Goal: Task Accomplishment & Management: Use online tool/utility

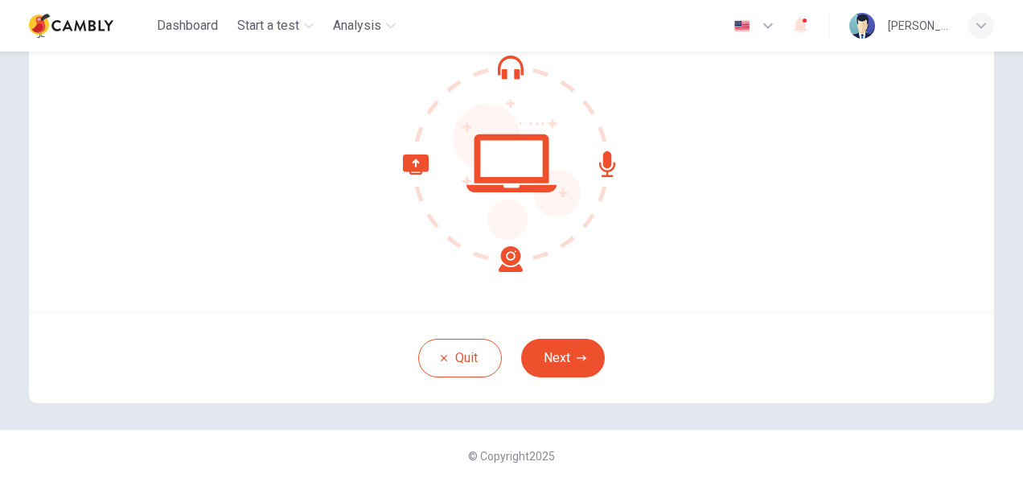
scroll to position [161, 0]
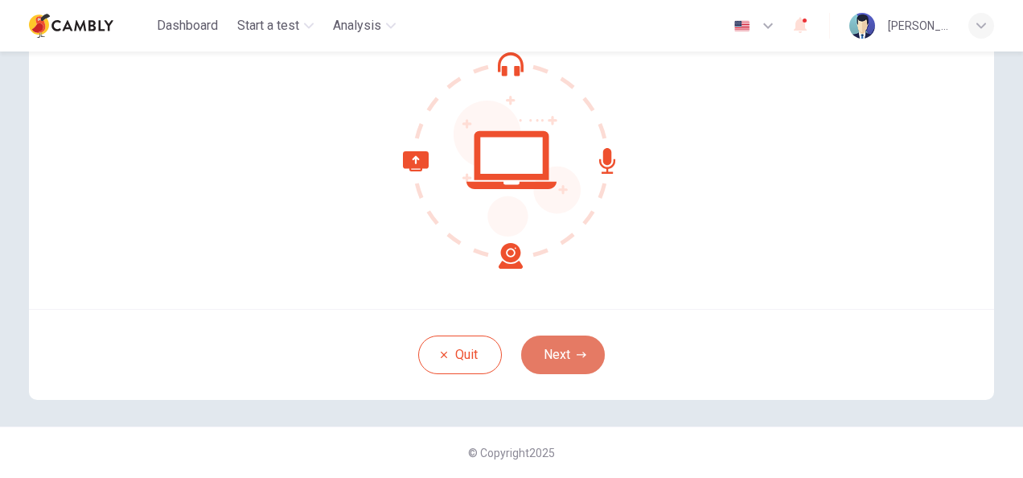
click at [541, 360] on button "Next" at bounding box center [563, 354] width 84 height 39
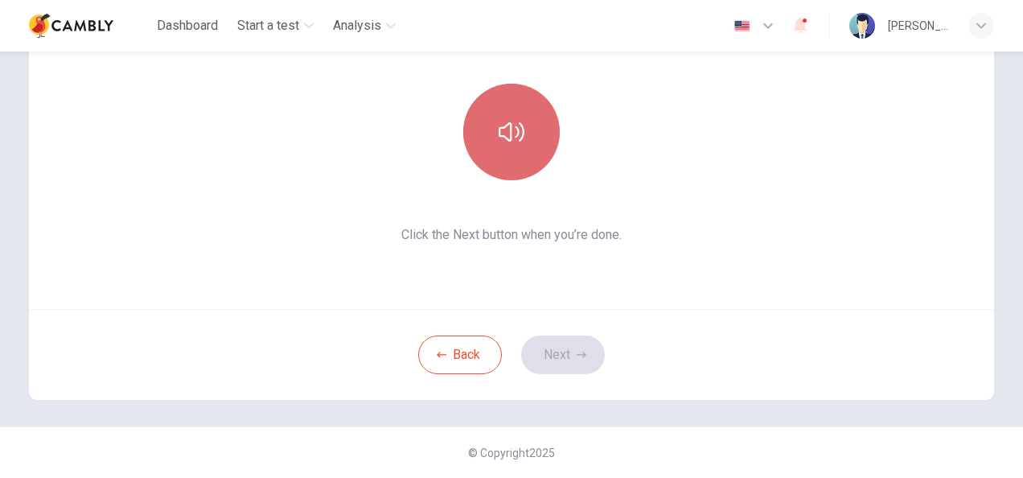
click at [512, 161] on button "button" at bounding box center [511, 132] width 97 height 97
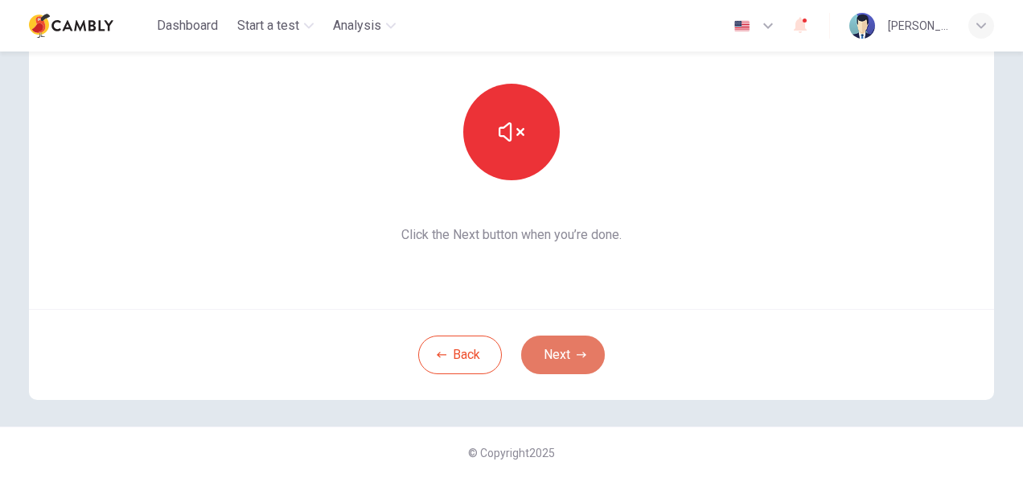
click at [578, 350] on icon "button" at bounding box center [582, 355] width 10 height 10
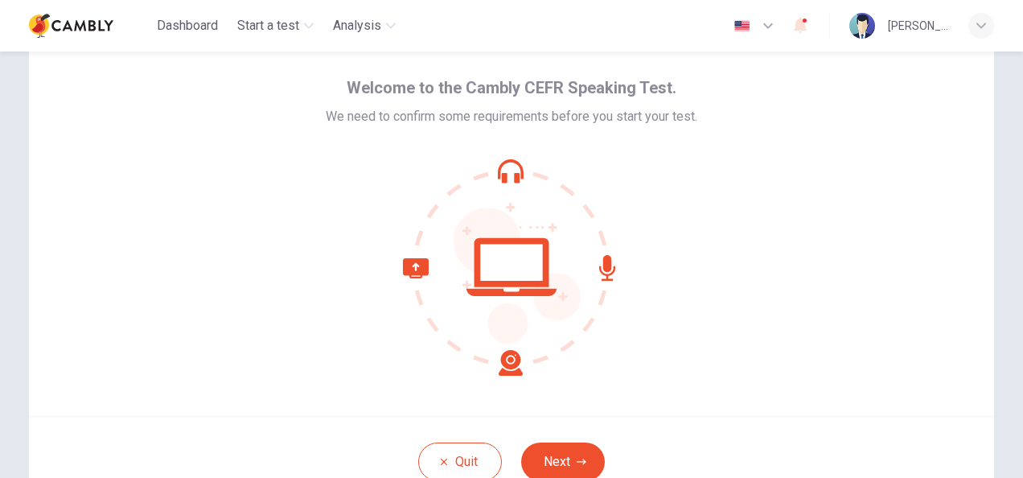
scroll to position [120, 0]
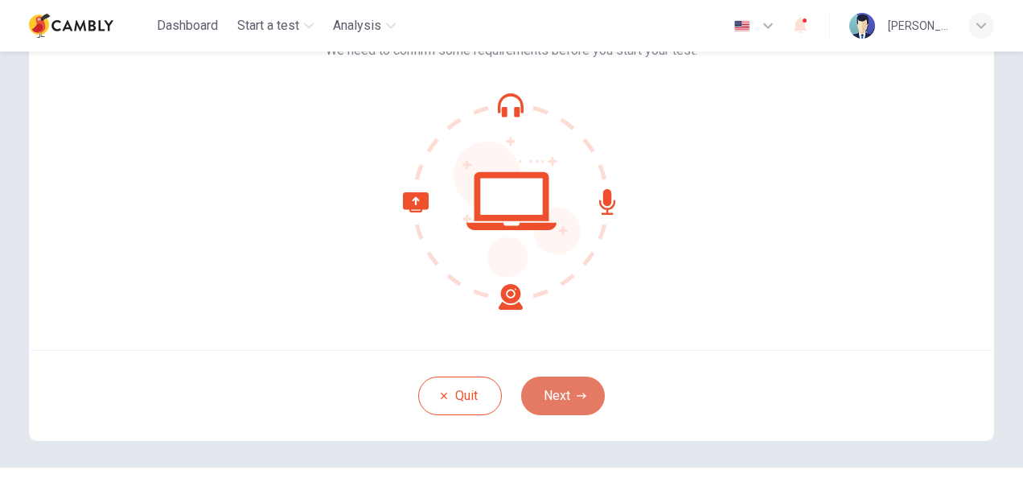
click at [577, 399] on icon "button" at bounding box center [582, 396] width 10 height 10
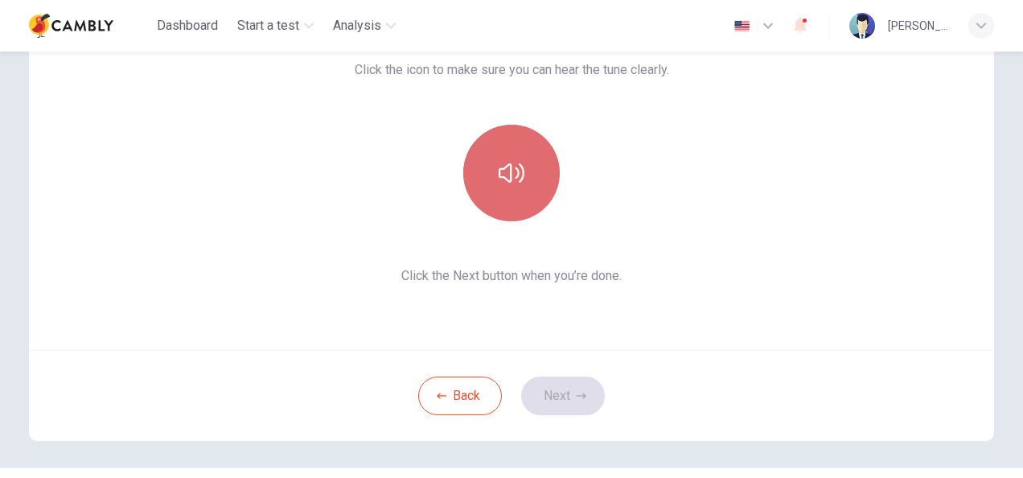
click at [481, 193] on button "button" at bounding box center [511, 173] width 97 height 97
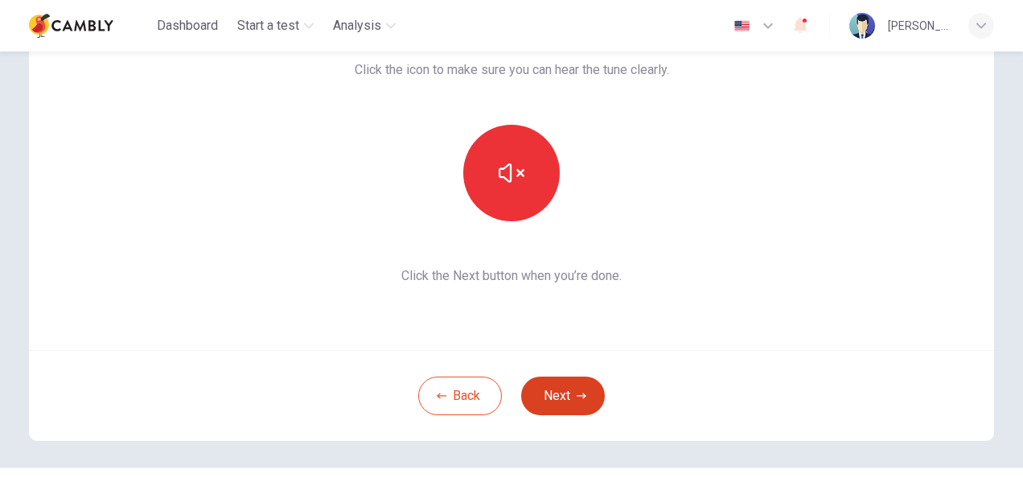
click at [557, 393] on button "Next" at bounding box center [563, 396] width 84 height 39
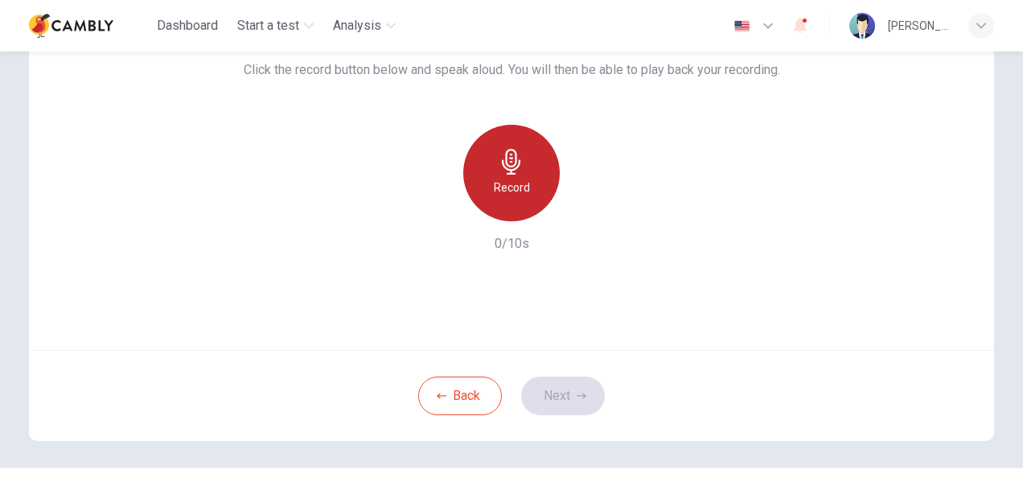
click at [516, 174] on icon "button" at bounding box center [512, 162] width 26 height 26
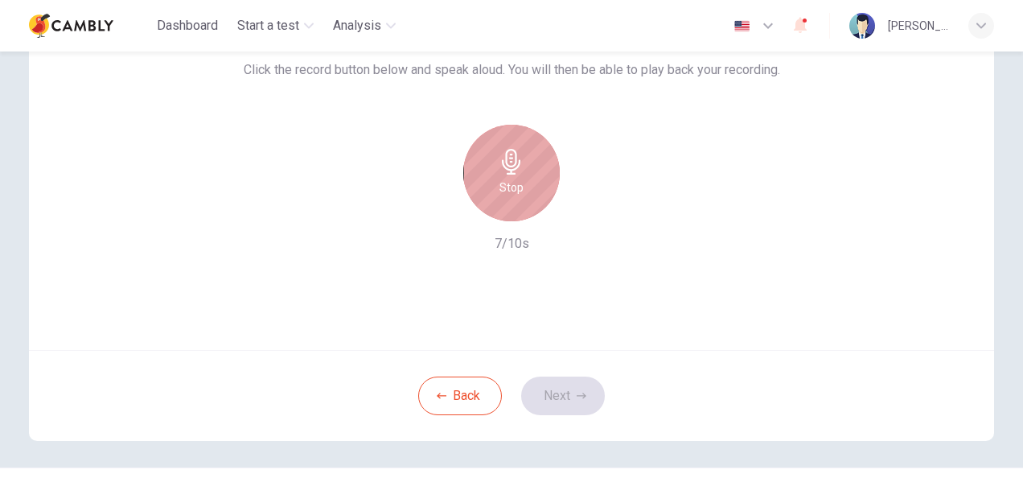
click at [500, 170] on icon "button" at bounding box center [512, 162] width 26 height 26
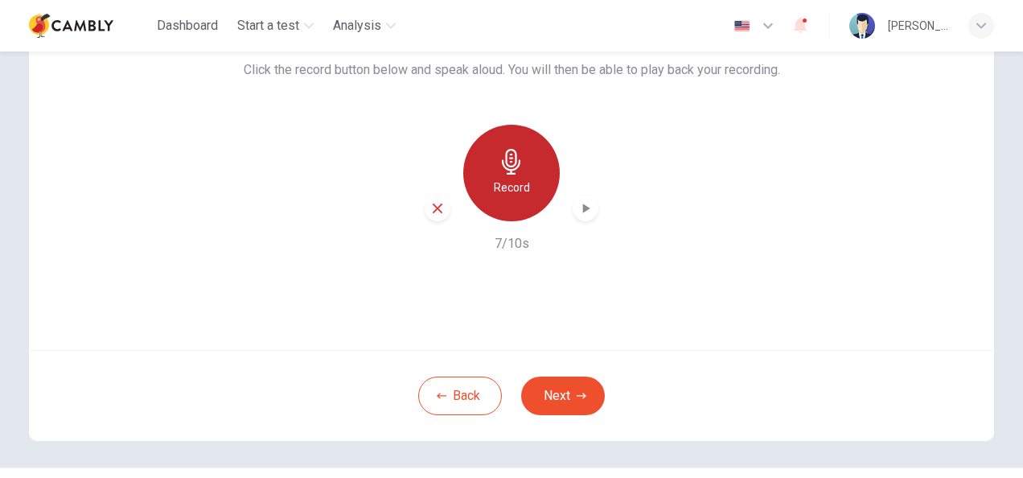
click at [528, 179] on div "Record" at bounding box center [511, 173] width 97 height 97
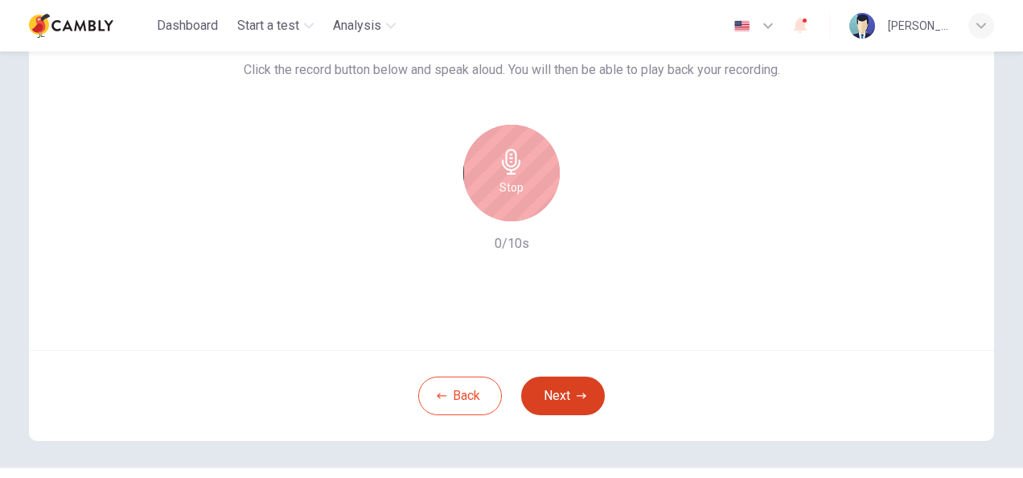
click at [566, 397] on button "Next" at bounding box center [563, 396] width 84 height 39
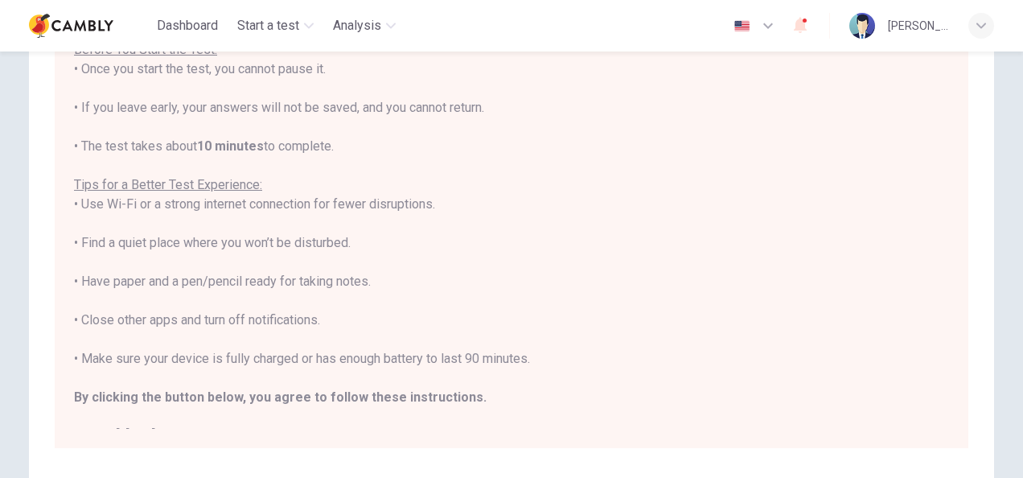
scroll to position [290, 0]
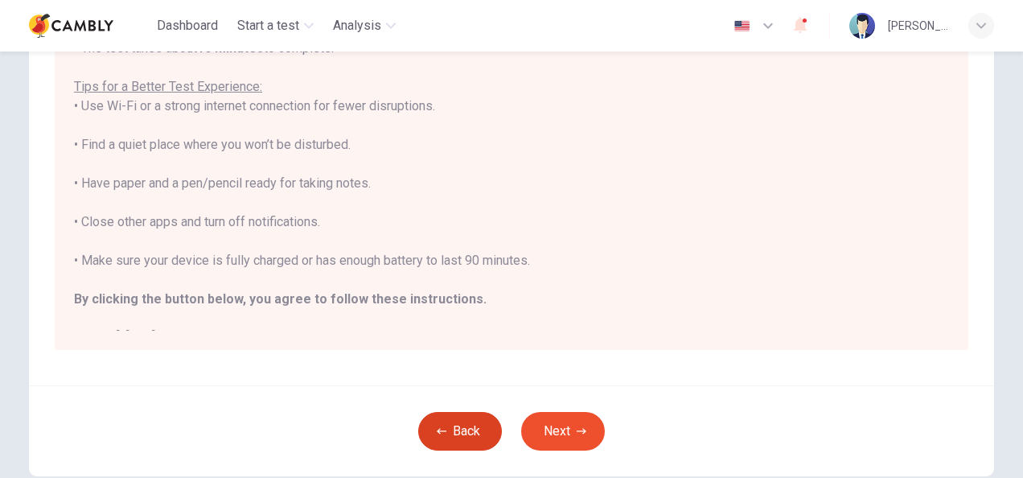
click at [438, 427] on icon "button" at bounding box center [442, 431] width 10 height 10
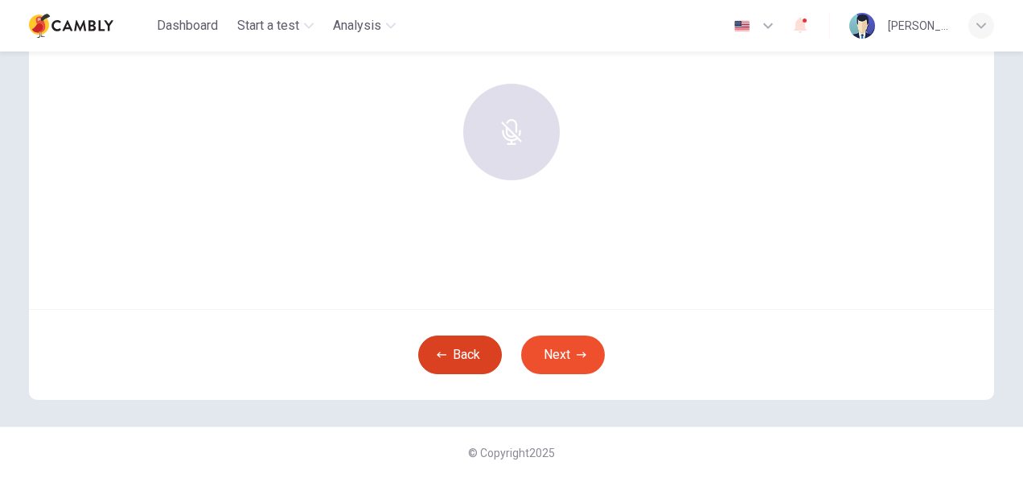
scroll to position [161, 0]
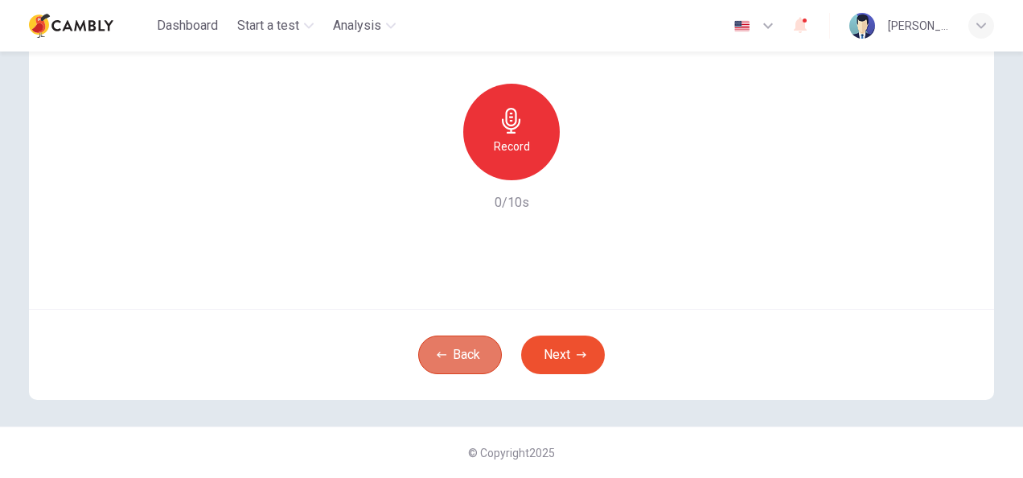
click at [438, 357] on icon "button" at bounding box center [442, 355] width 10 height 10
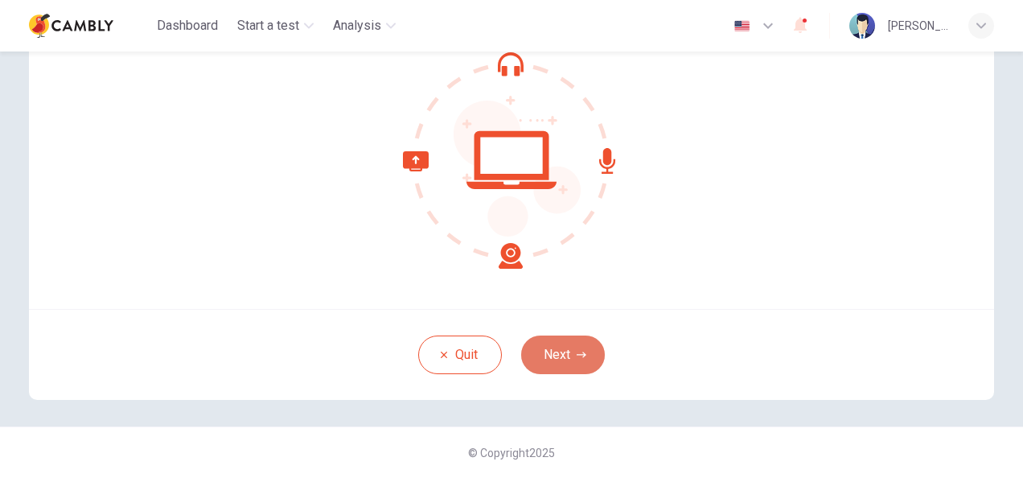
click at [563, 352] on button "Next" at bounding box center [563, 354] width 84 height 39
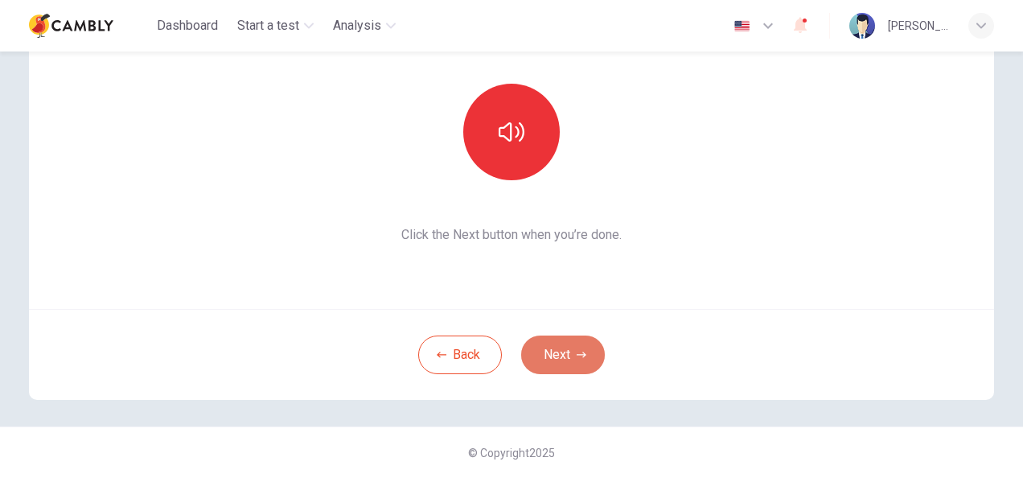
click at [550, 344] on button "Next" at bounding box center [563, 354] width 84 height 39
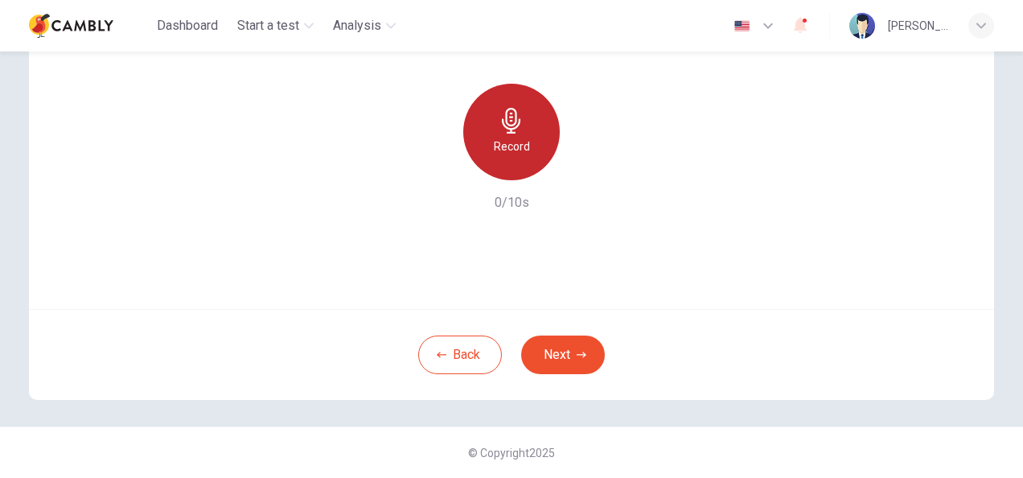
click at [530, 132] on div "Record" at bounding box center [511, 132] width 97 height 97
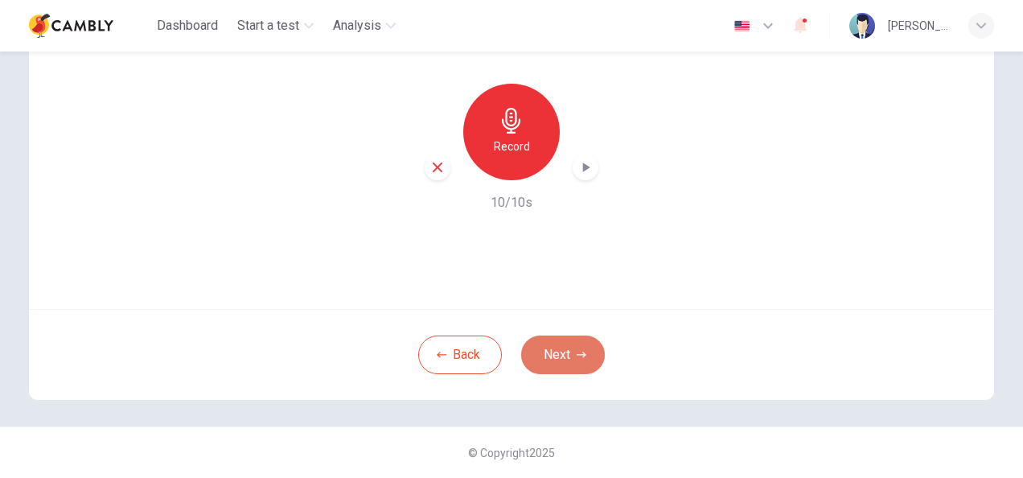
click at [570, 356] on button "Next" at bounding box center [563, 354] width 84 height 39
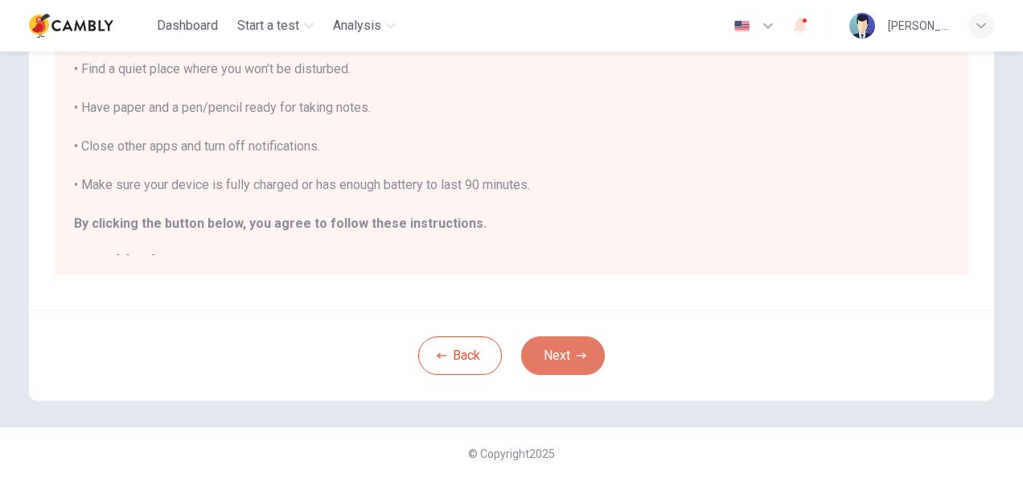
click at [570, 356] on button "Next" at bounding box center [563, 355] width 84 height 39
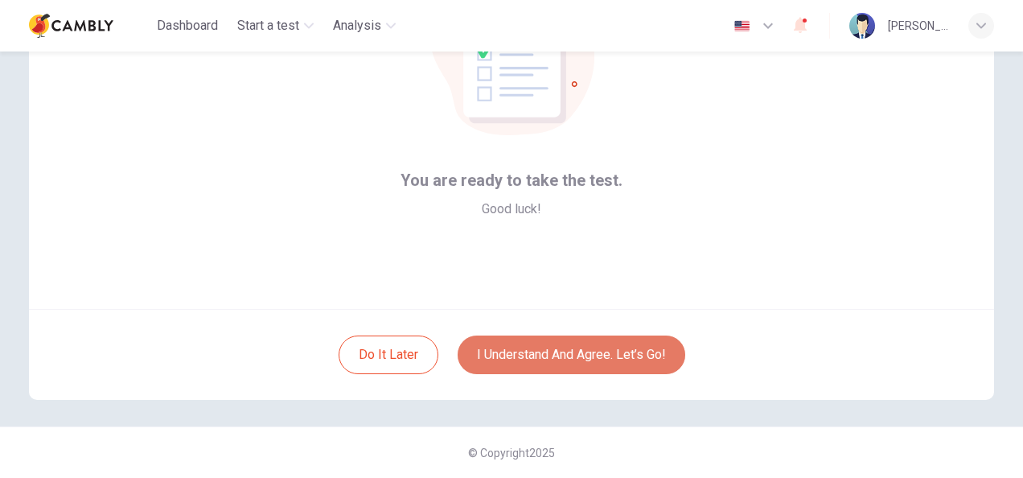
click at [547, 364] on button "I understand and agree. Let’s go!" at bounding box center [572, 354] width 228 height 39
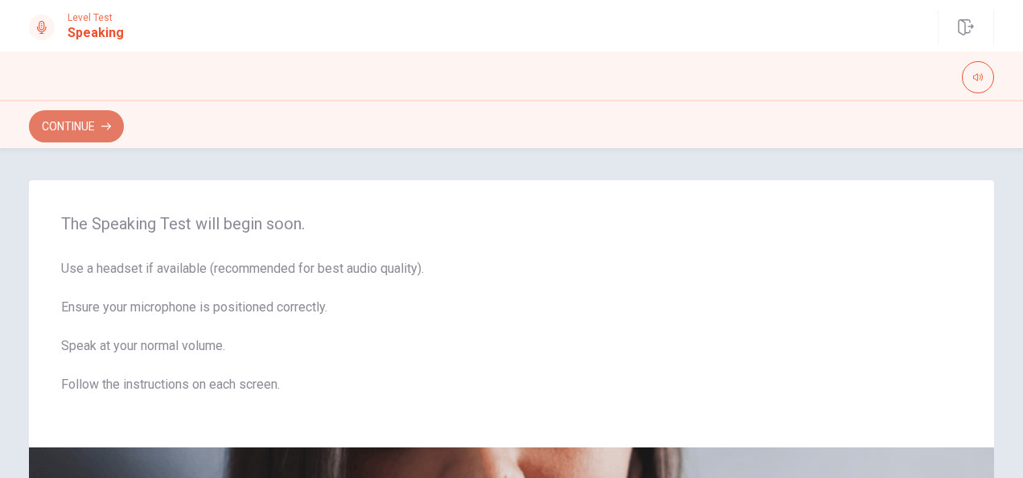
click at [64, 134] on button "Continue" at bounding box center [76, 126] width 95 height 32
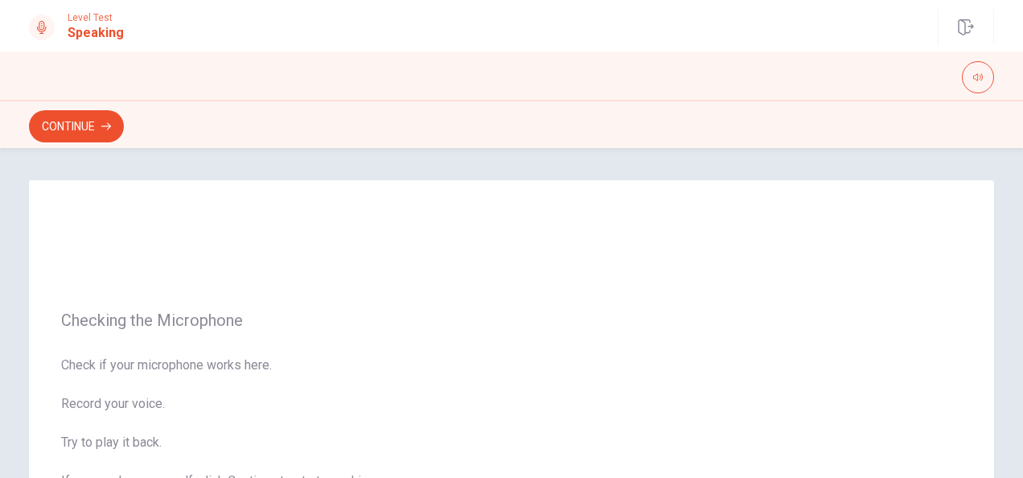
click at [47, 31] on icon at bounding box center [41, 27] width 13 height 13
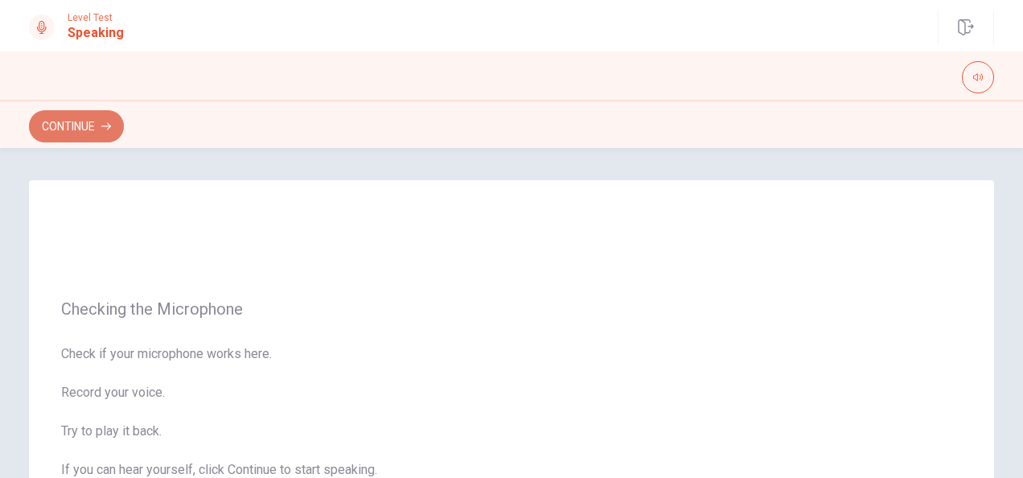
click at [66, 126] on button "Continue" at bounding box center [76, 126] width 95 height 32
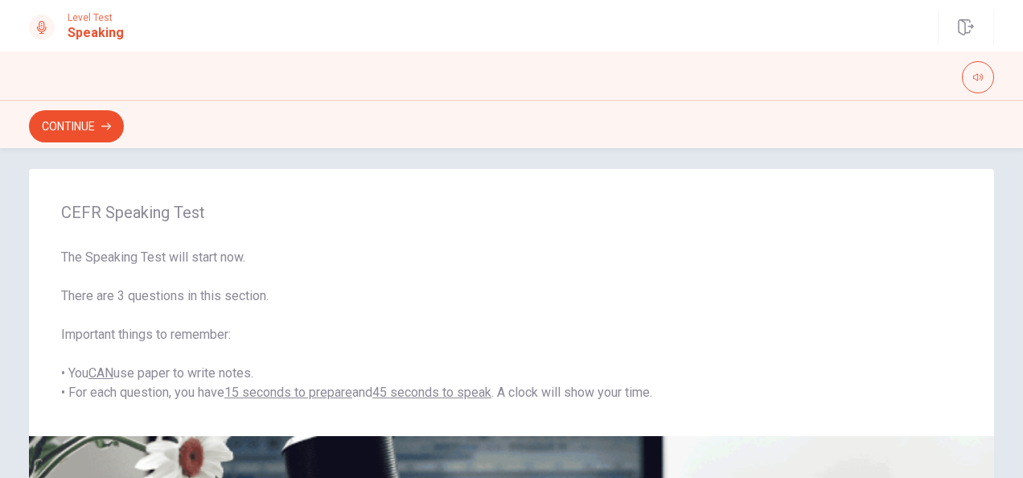
scroll to position [13, 0]
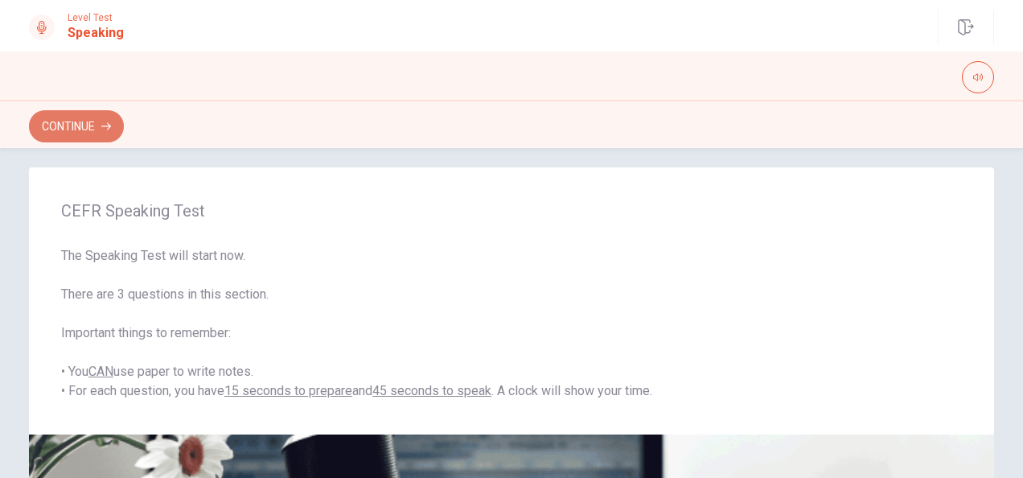
click at [78, 123] on button "Continue" at bounding box center [76, 126] width 95 height 32
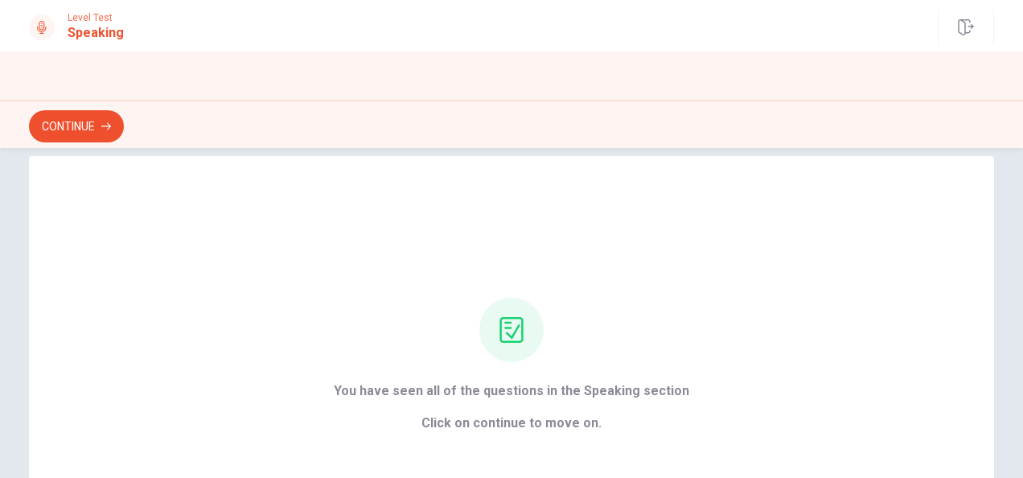
scroll to position [0, 0]
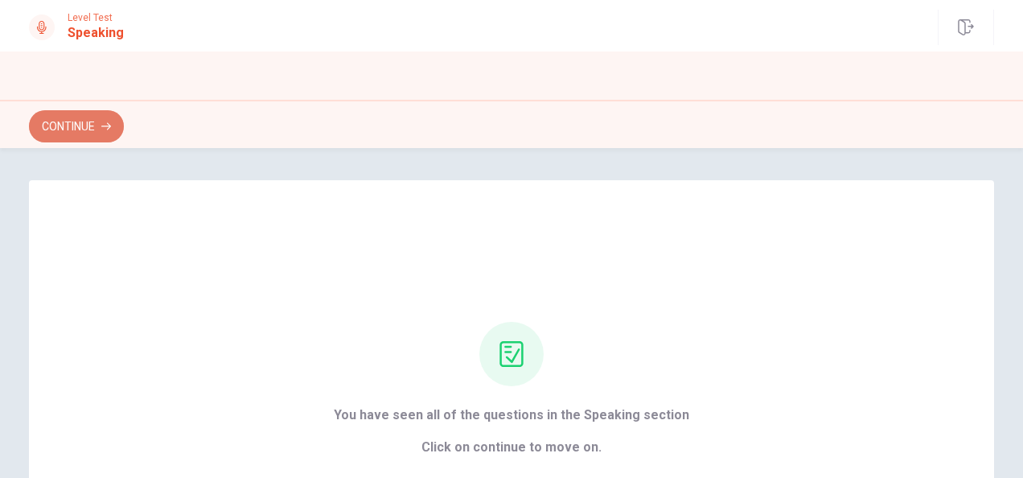
click at [81, 127] on button "Continue" at bounding box center [76, 126] width 95 height 32
